Goal: Navigation & Orientation: Find specific page/section

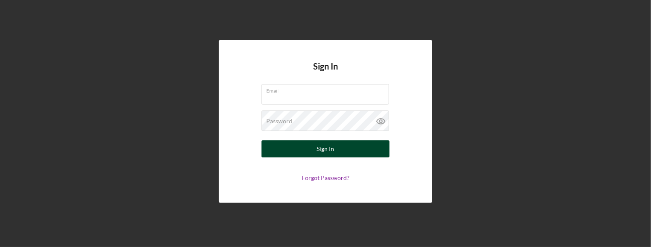
type input "[EMAIL_ADDRESS][DOMAIN_NAME]"
click at [343, 151] on button "Sign In" at bounding box center [325, 148] width 128 height 17
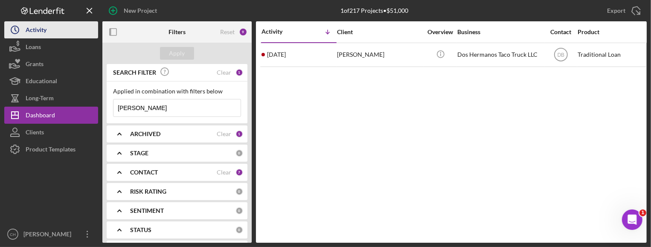
click at [42, 28] on div "Activity" at bounding box center [36, 30] width 21 height 19
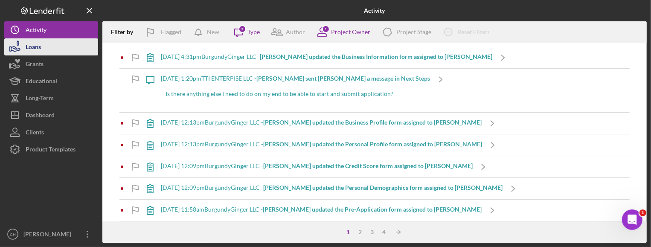
click at [36, 49] on div "Loans" at bounding box center [33, 47] width 15 height 19
